Goal: Information Seeking & Learning: Learn about a topic

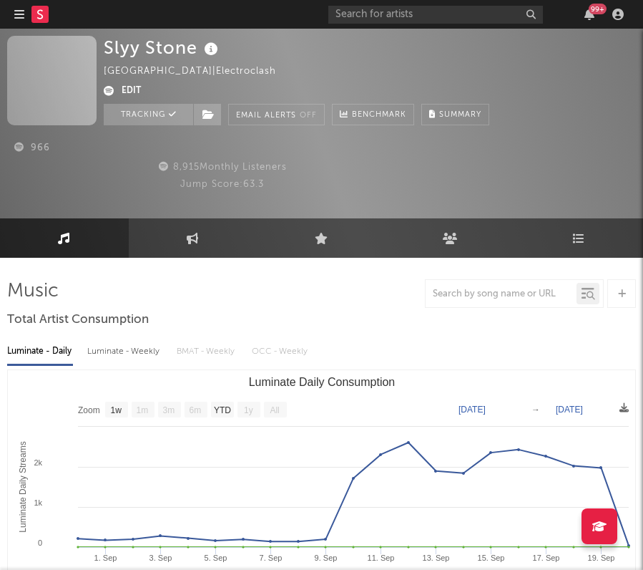
select select "1w"
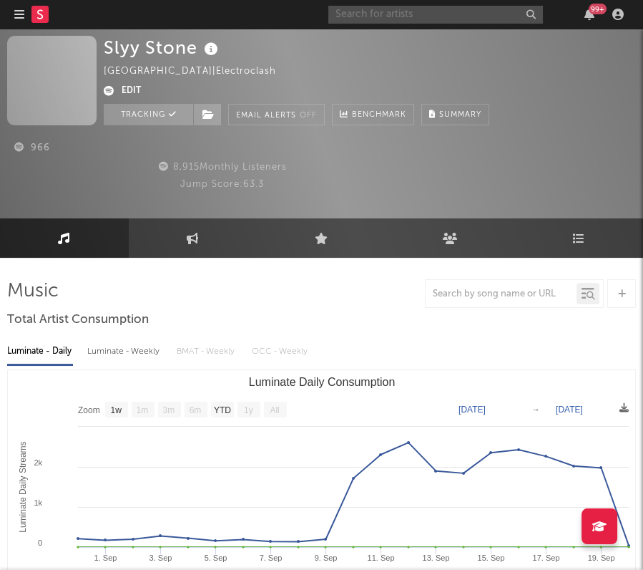
click at [391, 11] on input "text" at bounding box center [435, 15] width 215 height 18
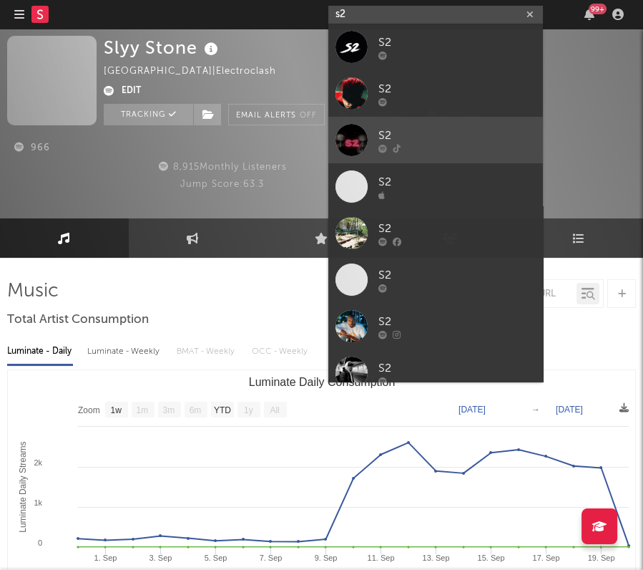
type input "s2"
click at [437, 140] on div "S2" at bounding box center [457, 135] width 157 height 17
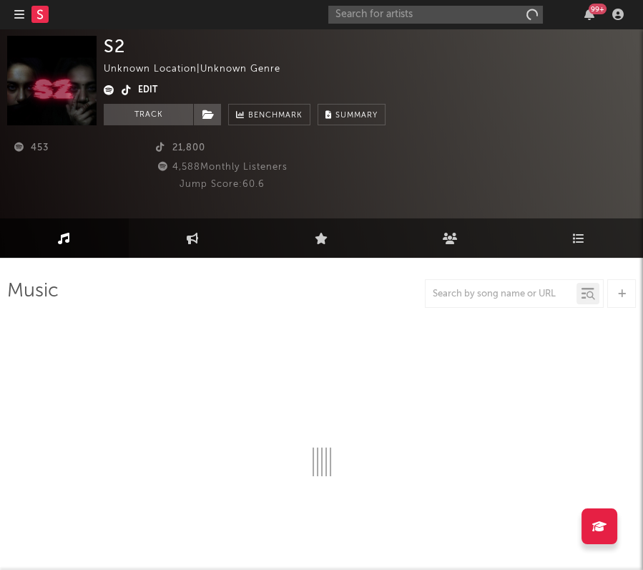
select select "1w"
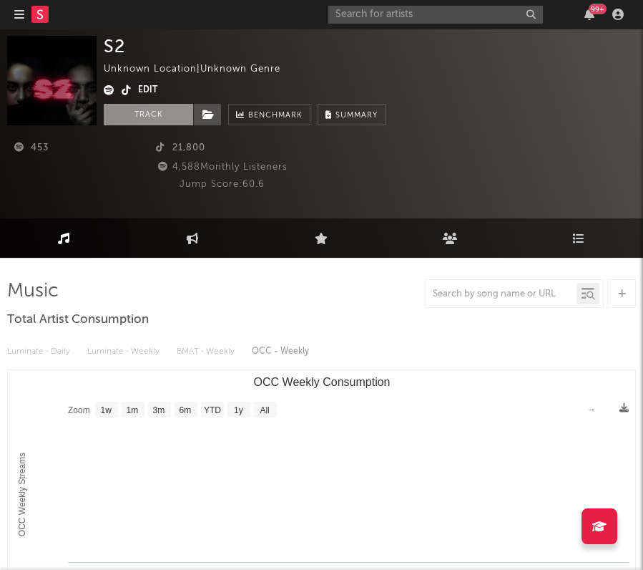
click at [132, 107] on button "Track" at bounding box center [148, 114] width 89 height 21
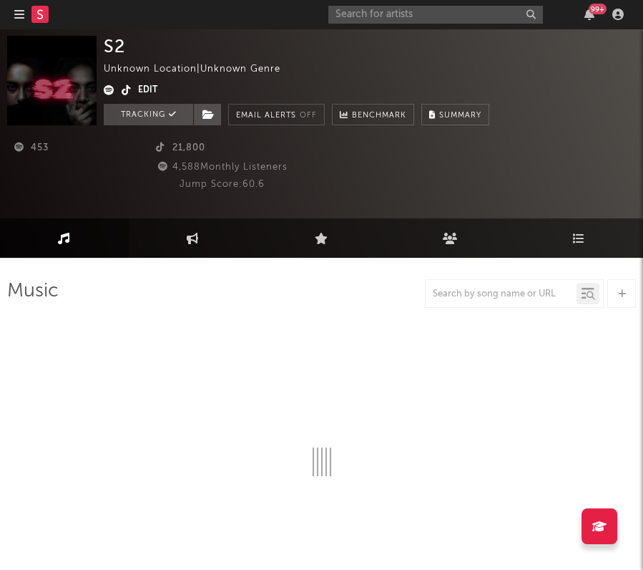
select select "1w"
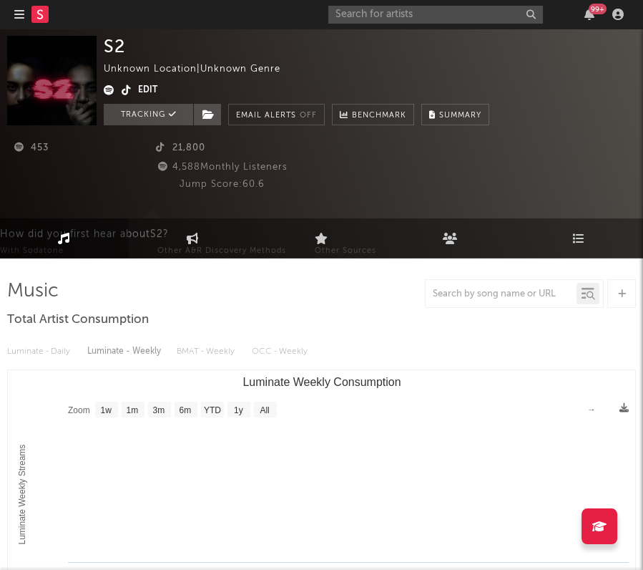
click at [46, 20] on rect at bounding box center [39, 14] width 17 height 17
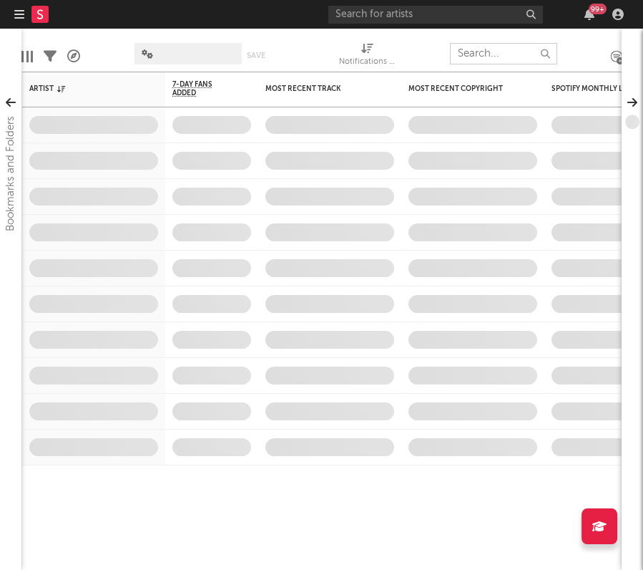
click at [490, 54] on input "text" at bounding box center [503, 53] width 107 height 21
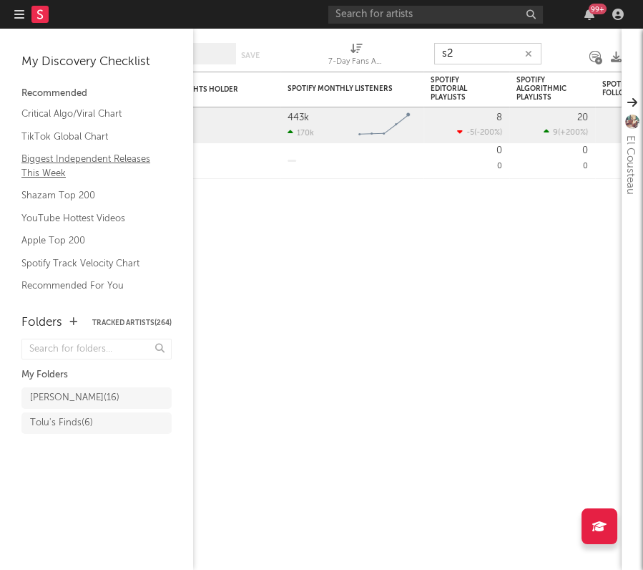
type input "s2"
